Goal: Task Accomplishment & Management: Complete application form

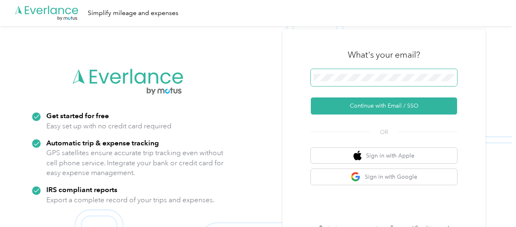
click at [336, 82] on span at bounding box center [384, 77] width 146 height 17
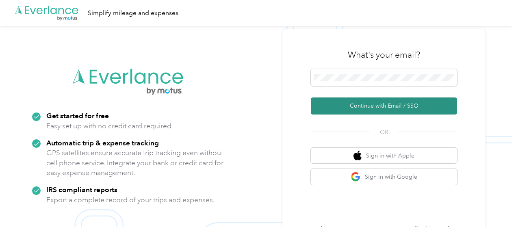
click at [371, 108] on button "Continue with Email / SSO" at bounding box center [384, 106] width 146 height 17
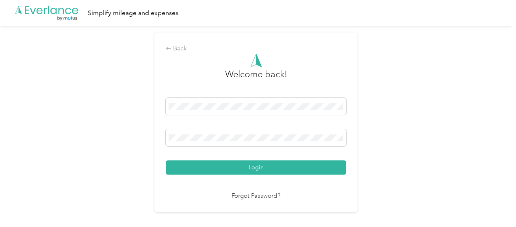
click at [166, 160] on button "Login" at bounding box center [256, 167] width 180 height 14
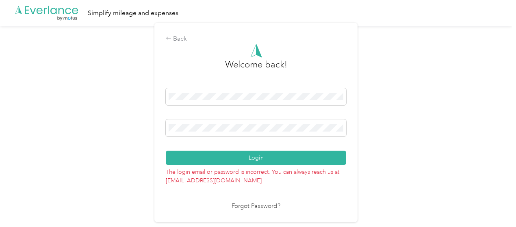
click at [166, 151] on button "Login" at bounding box center [256, 158] width 180 height 14
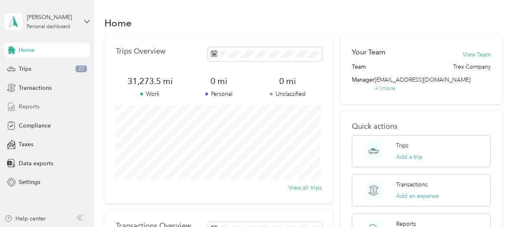
click at [38, 108] on span "Reports" at bounding box center [29, 106] width 21 height 9
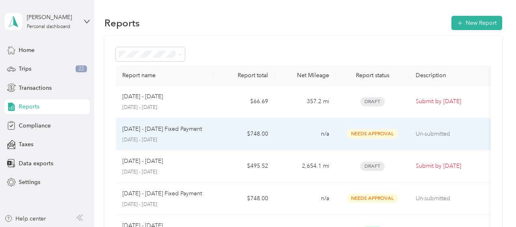
scroll to position [31, 0]
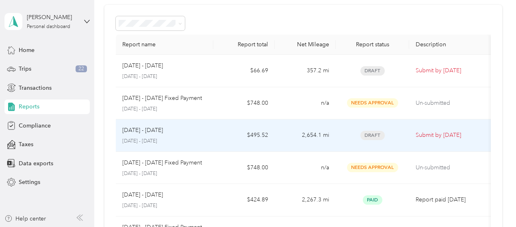
click at [288, 145] on td "2,654.1 mi" at bounding box center [305, 135] width 61 height 33
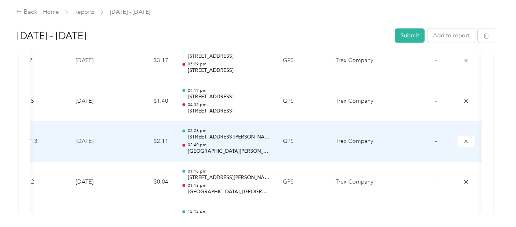
scroll to position [0, 185]
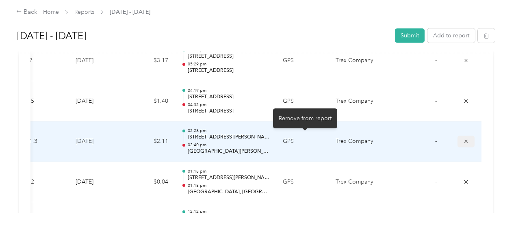
click at [463, 139] on icon "submit" at bounding box center [466, 142] width 6 height 6
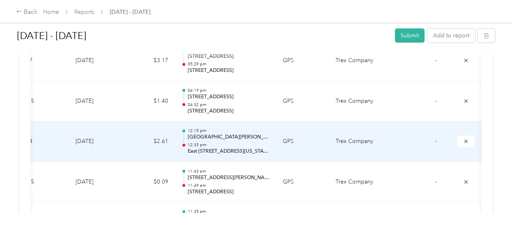
scroll to position [0, 178]
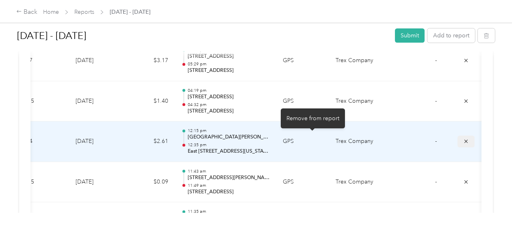
click at [463, 139] on icon "submit" at bounding box center [466, 142] width 6 height 6
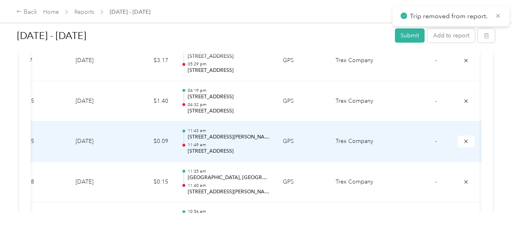
scroll to position [0, 185]
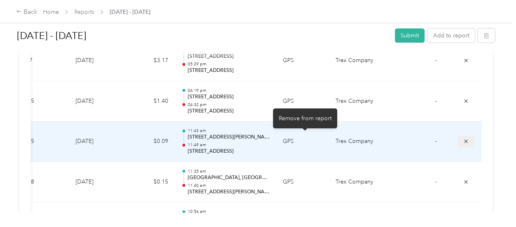
click at [464, 140] on icon "submit" at bounding box center [465, 141] width 3 height 3
click at [463, 139] on icon "submit" at bounding box center [466, 142] width 6 height 6
click at [463, 141] on span "submit" at bounding box center [466, 141] width 6 height 7
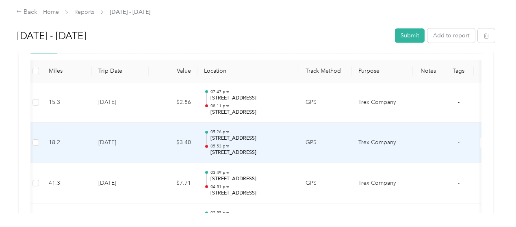
scroll to position [0, 0]
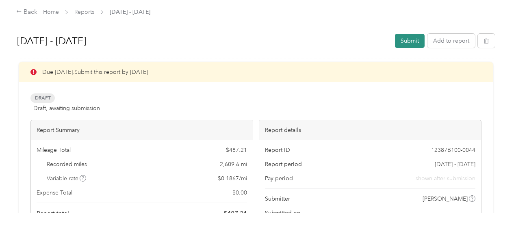
click at [408, 43] on button "Submit" at bounding box center [410, 41] width 30 height 14
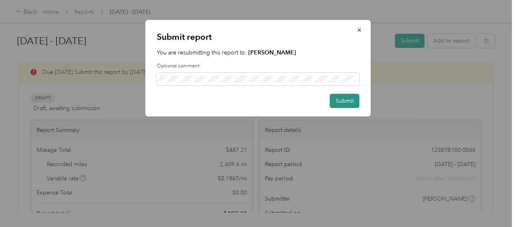
click at [342, 102] on button "Submit" at bounding box center [345, 101] width 30 height 14
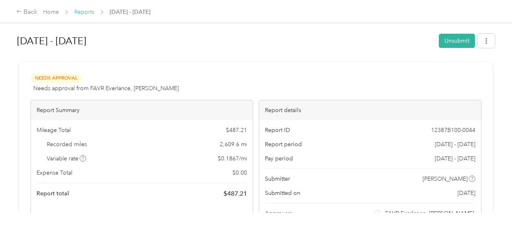
click at [89, 11] on link "Reports" at bounding box center [84, 12] width 20 height 7
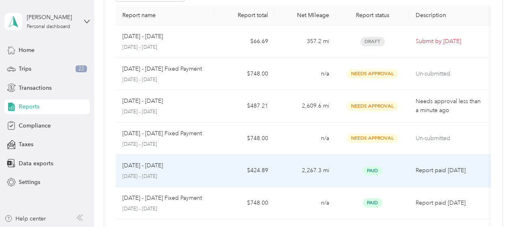
scroll to position [58, 0]
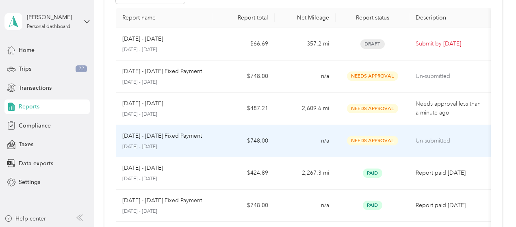
click at [214, 134] on td "$748.00" at bounding box center [243, 141] width 61 height 33
